Goal: Task Accomplishment & Management: Complete application form

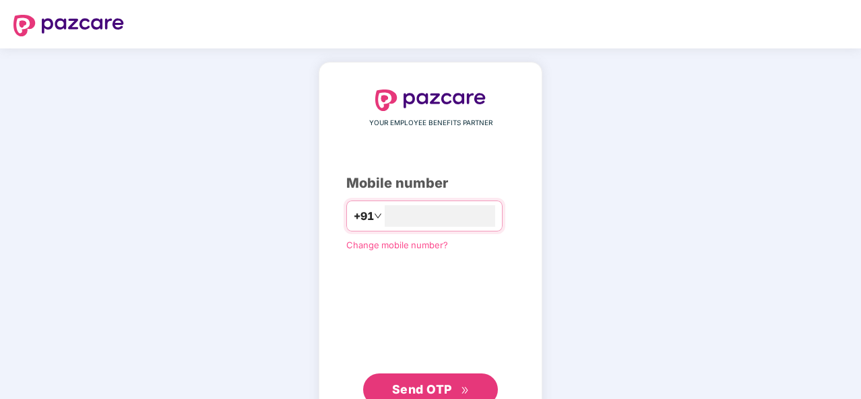
type input "**********"
click at [436, 384] on span "Send OTP" at bounding box center [422, 388] width 60 height 14
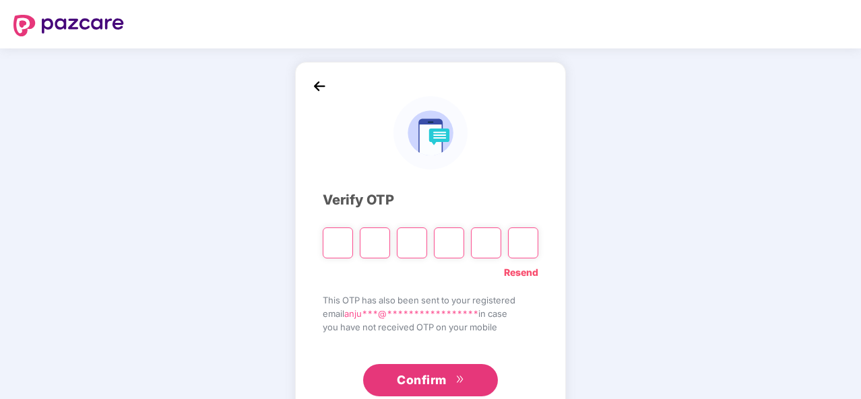
type input "*"
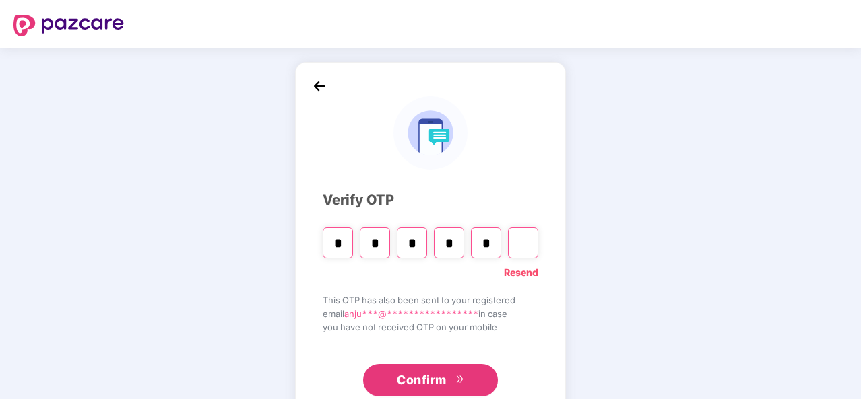
type input "*"
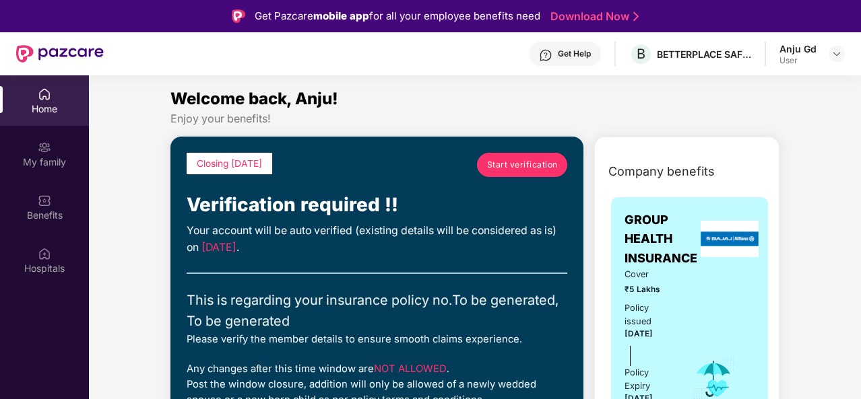
click at [508, 161] on span "Start verification" at bounding box center [522, 164] width 71 height 13
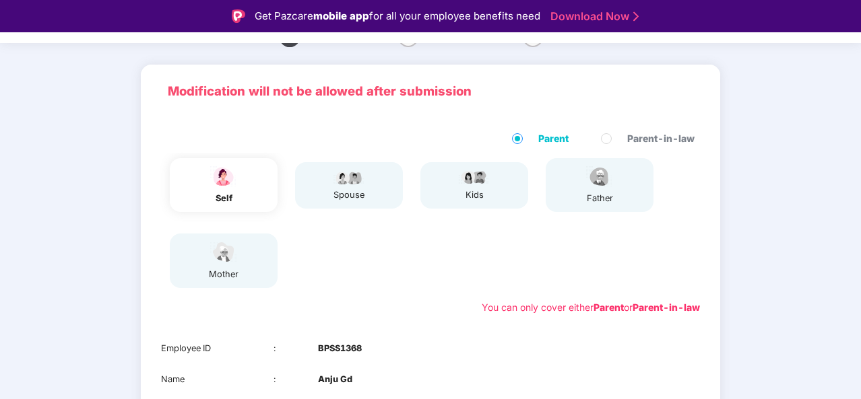
scroll to position [243, 0]
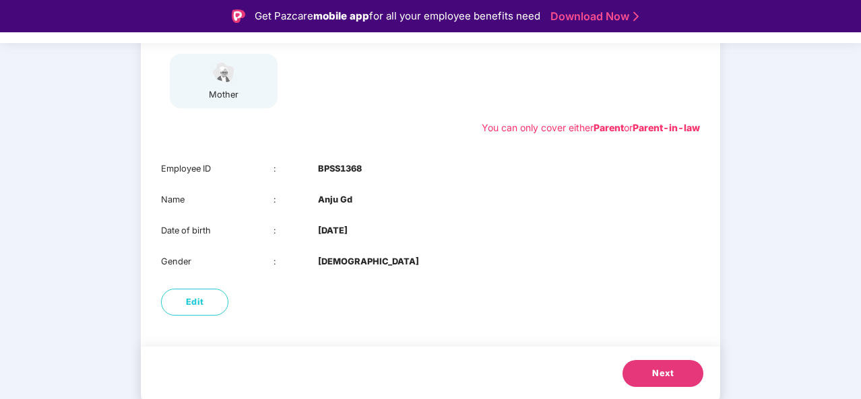
click at [658, 372] on span "Next" at bounding box center [663, 373] width 22 height 13
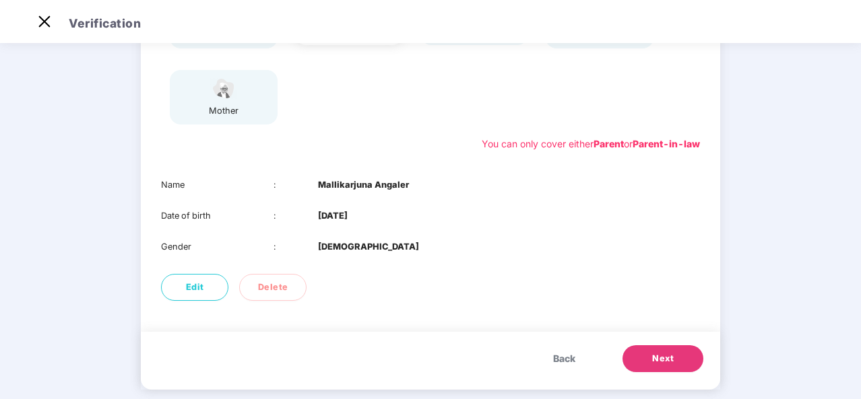
scroll to position [212, 0]
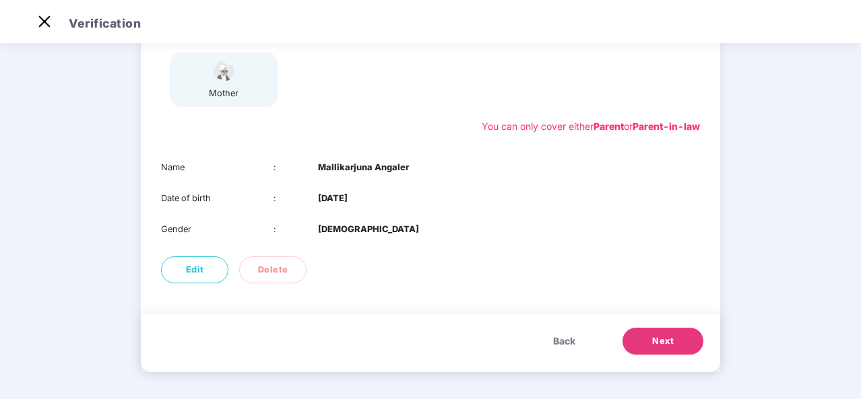
click at [562, 343] on span "Back" at bounding box center [564, 341] width 22 height 15
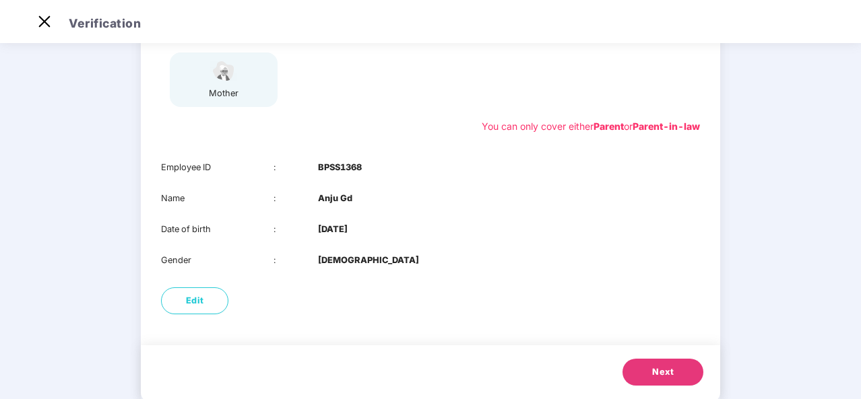
click at [661, 372] on span "Next" at bounding box center [663, 372] width 22 height 13
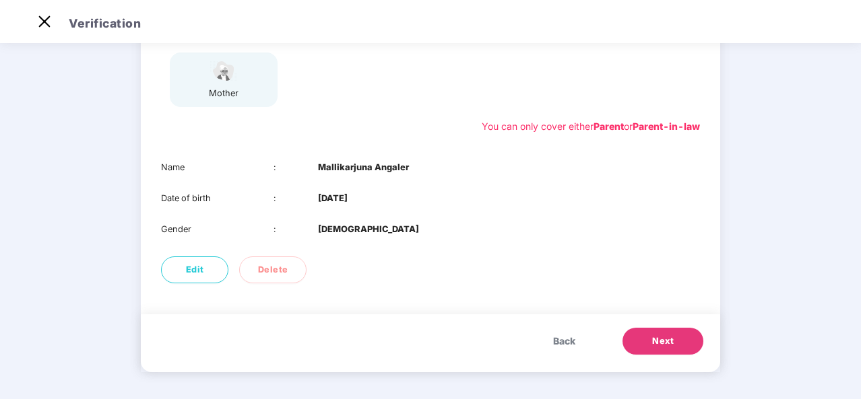
click at [558, 335] on span "Back" at bounding box center [564, 341] width 22 height 15
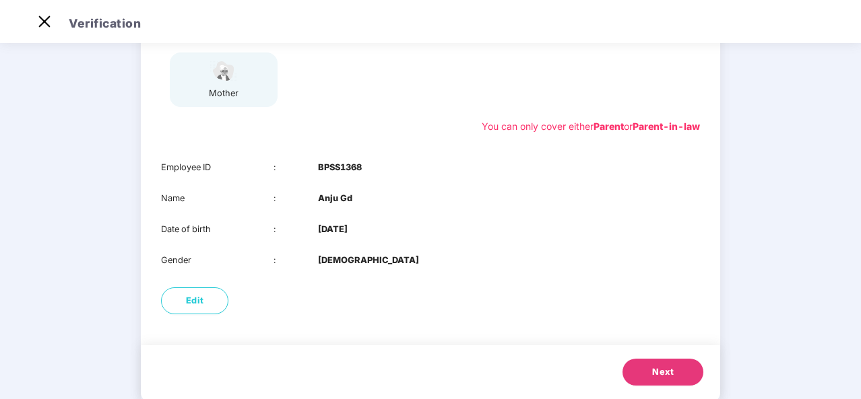
click at [660, 370] on span "Next" at bounding box center [663, 372] width 22 height 13
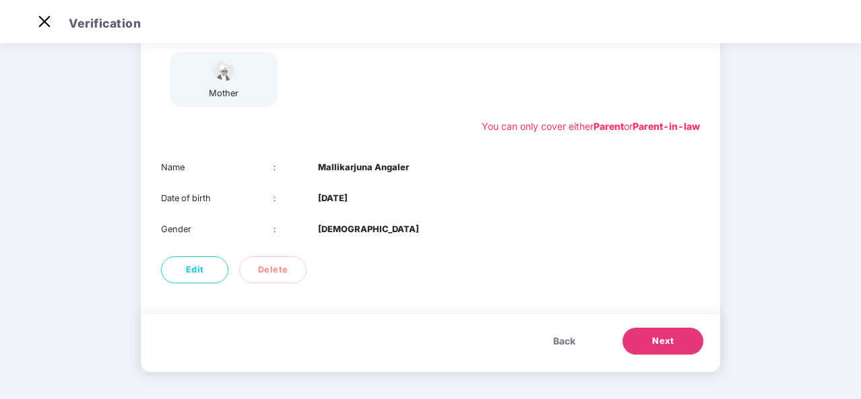
click at [660, 370] on div "Back Next" at bounding box center [430, 343] width 579 height 58
click at [660, 335] on span "Next" at bounding box center [663, 341] width 22 height 13
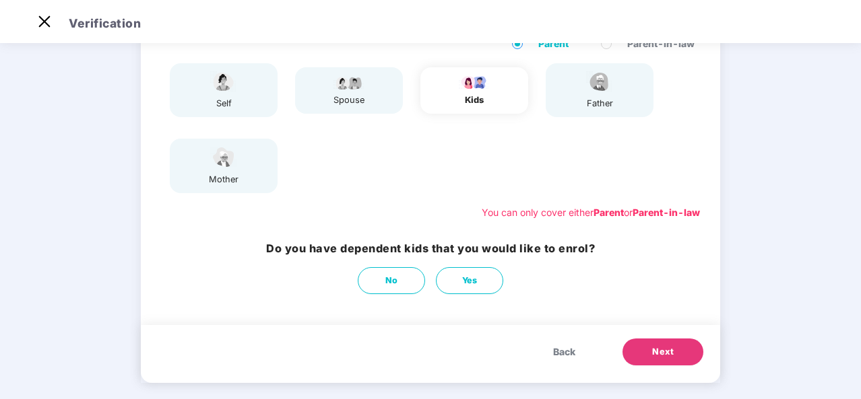
scroll to position [137, 0]
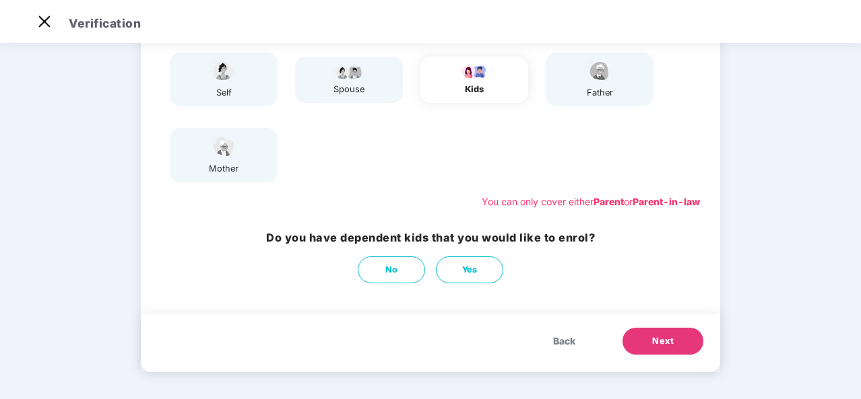
click at [653, 339] on span "Next" at bounding box center [663, 341] width 22 height 13
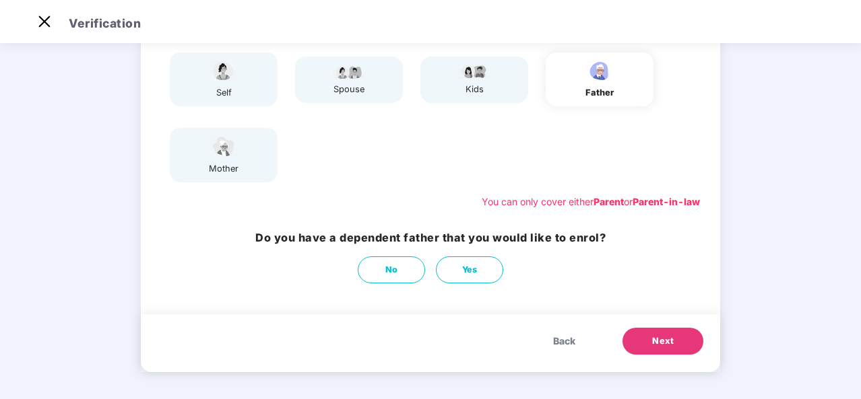
click at [653, 339] on span "Next" at bounding box center [663, 341] width 22 height 13
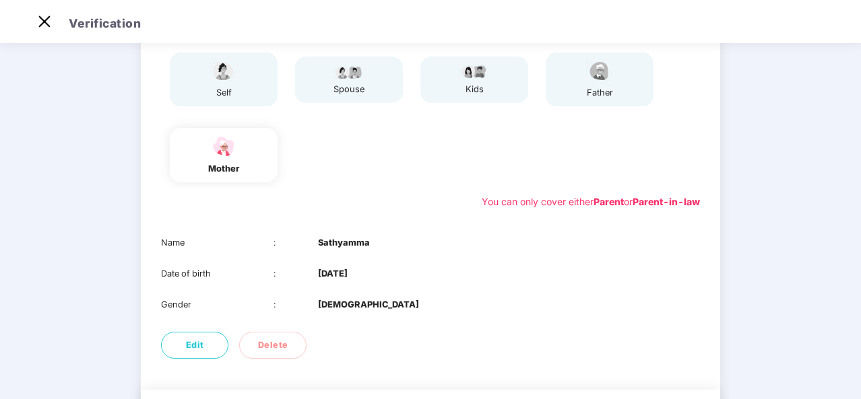
scroll to position [212, 0]
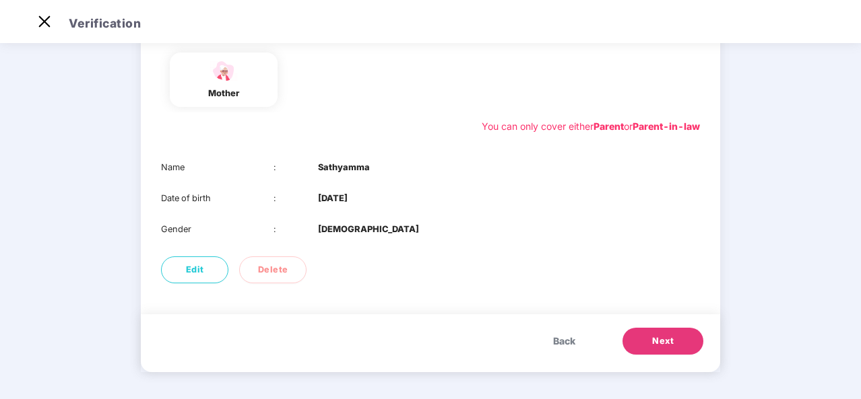
click at [664, 343] on span "Next" at bounding box center [663, 341] width 22 height 13
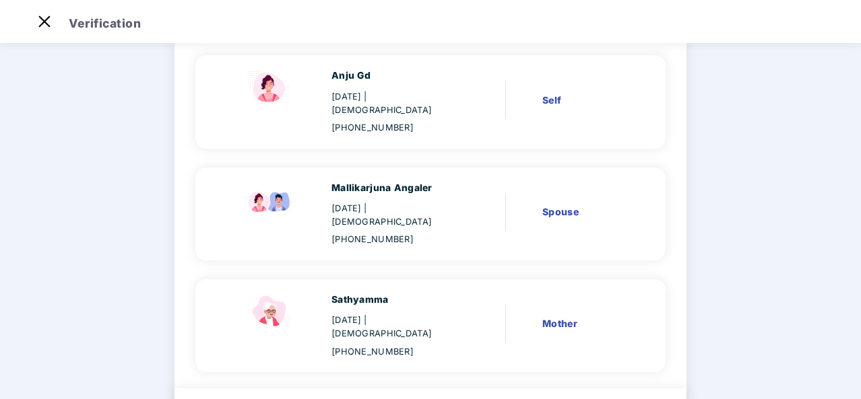
scroll to position [168, 0]
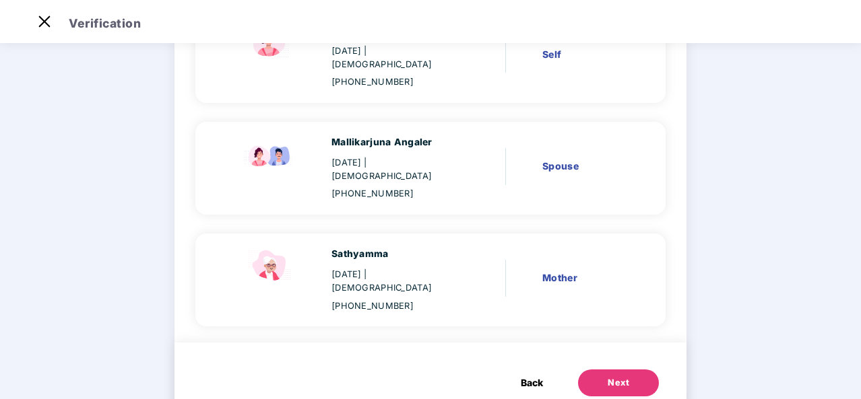
click at [613, 376] on div "Next" at bounding box center [618, 382] width 22 height 13
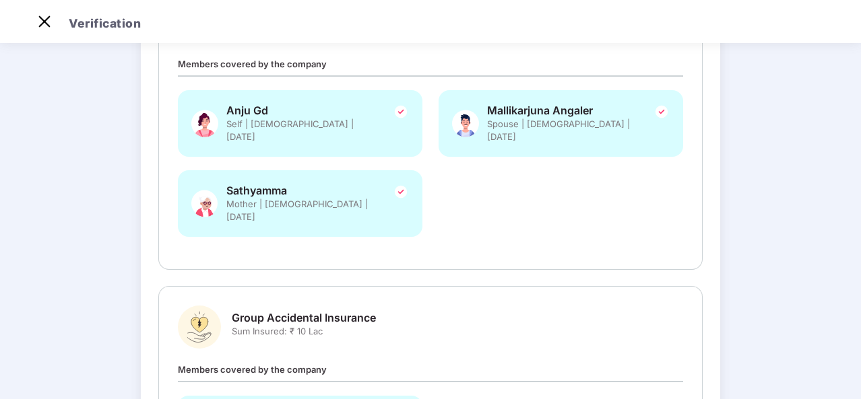
scroll to position [384, 0]
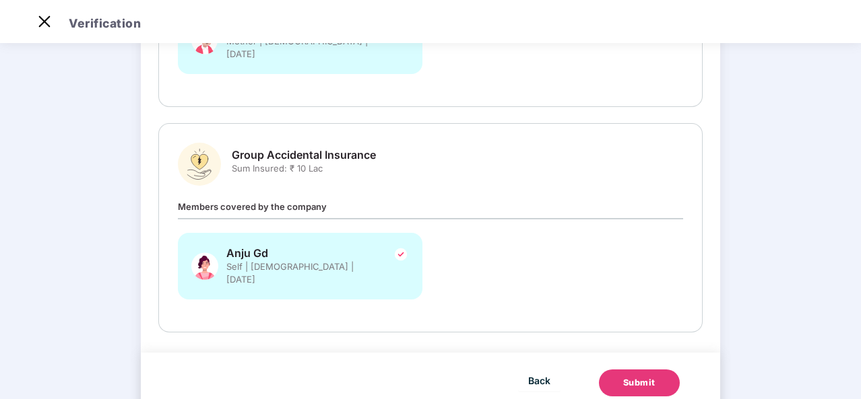
click at [628, 376] on div "Submit" at bounding box center [639, 382] width 32 height 13
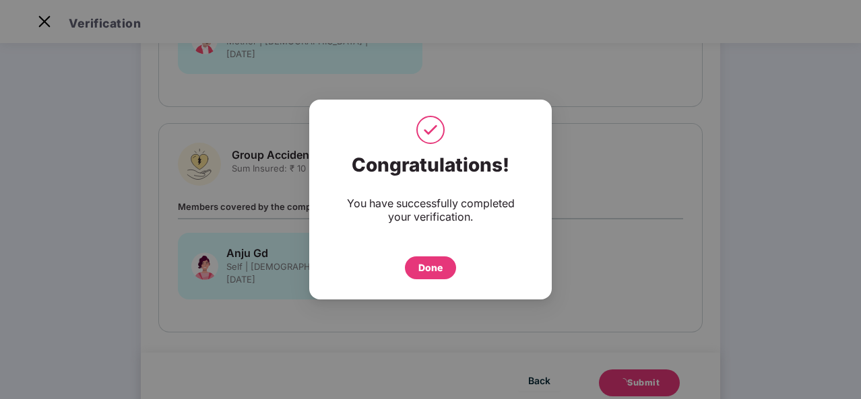
click at [443, 273] on div "Done" at bounding box center [430, 268] width 51 height 23
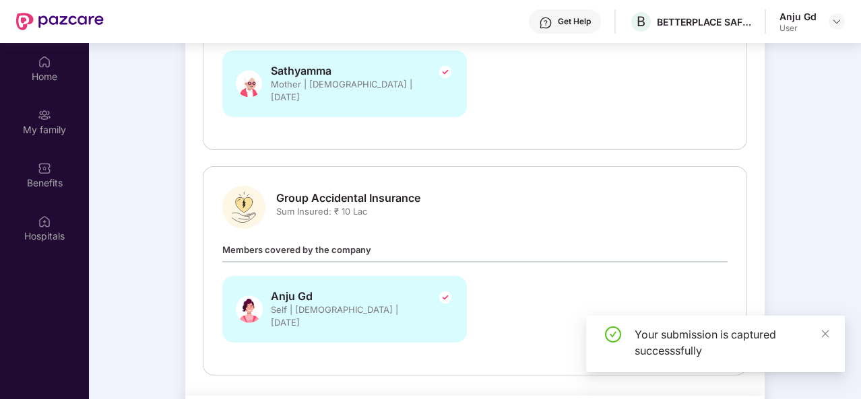
scroll to position [75, 0]
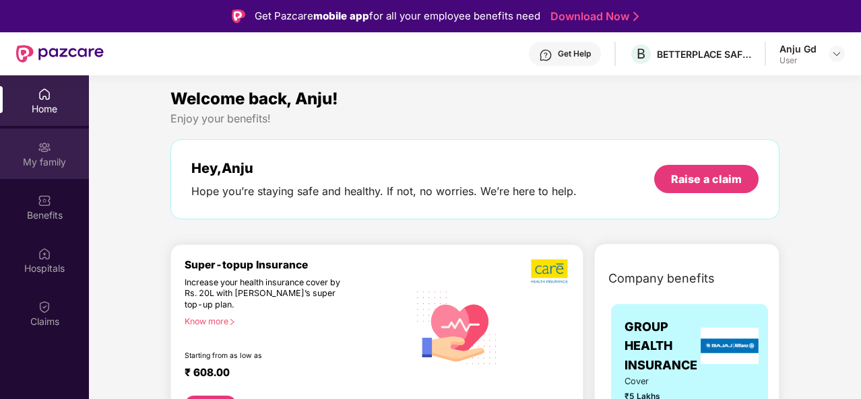
click at [46, 167] on div "My family" at bounding box center [44, 162] width 89 height 13
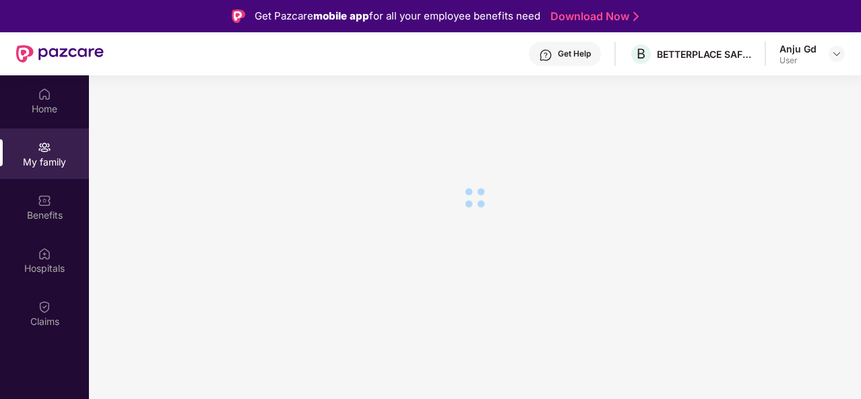
click at [46, 232] on div "Home My family Benefits Hospitals Claims" at bounding box center [44, 208] width 89 height 266
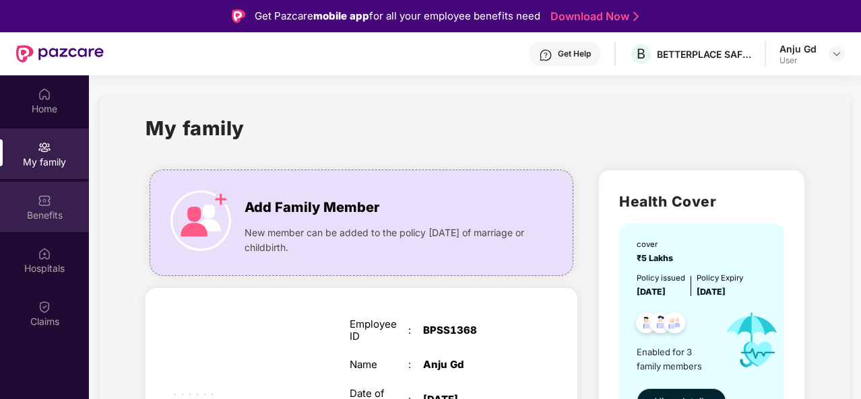
click at [39, 200] on img at bounding box center [44, 200] width 13 height 13
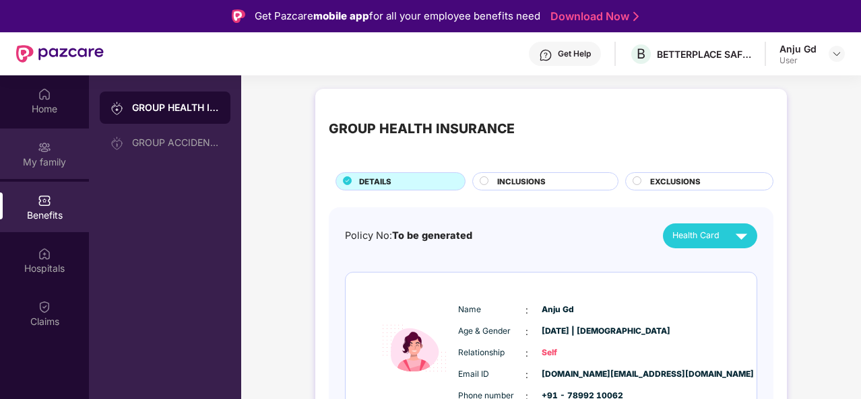
click at [44, 151] on img at bounding box center [44, 147] width 13 height 13
